Goal: Check status: Check status

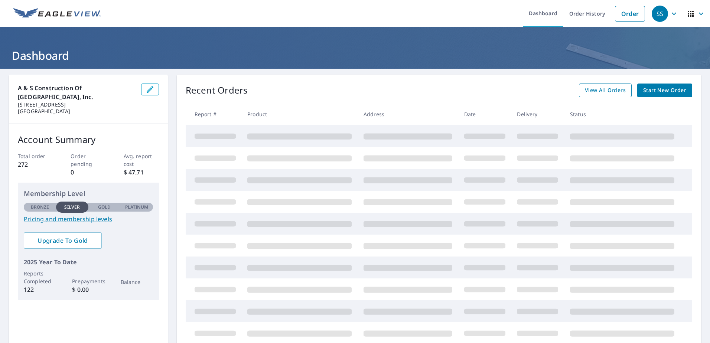
click at [606, 94] on span "View All Orders" at bounding box center [605, 90] width 41 height 9
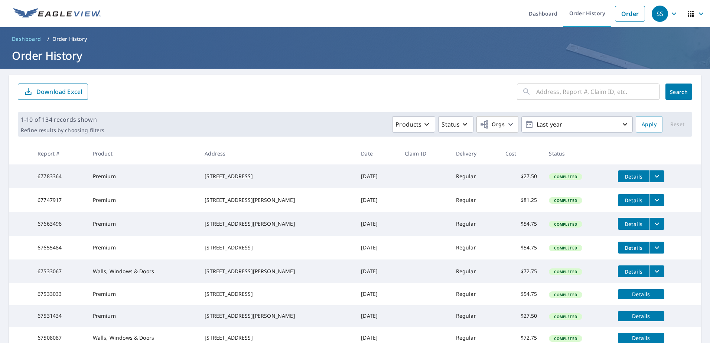
click at [584, 92] on input "text" at bounding box center [597, 91] width 123 height 21
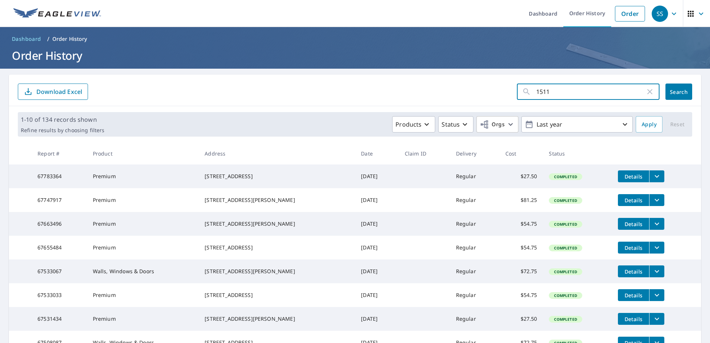
type input "15110"
click button "Search" at bounding box center [678, 92] width 27 height 16
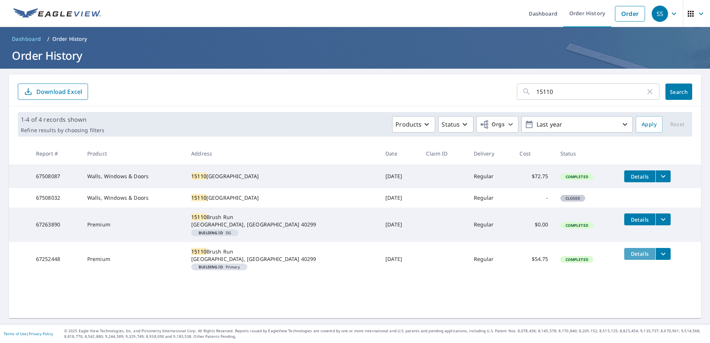
click at [636, 260] on button "Details" at bounding box center [639, 254] width 31 height 12
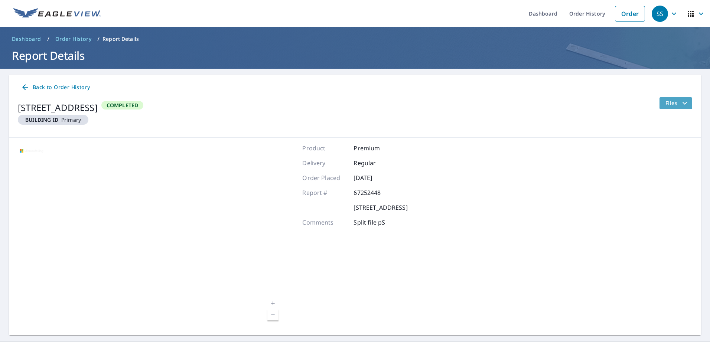
click at [669, 104] on span "Files" at bounding box center [677, 103] width 24 height 9
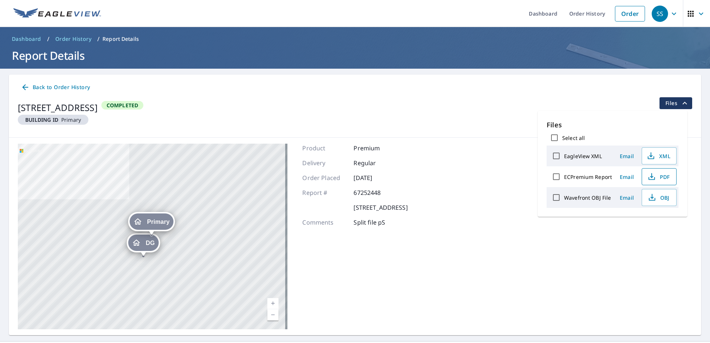
click at [651, 177] on icon "button" at bounding box center [650, 175] width 3 height 5
